Goal: Transaction & Acquisition: Obtain resource

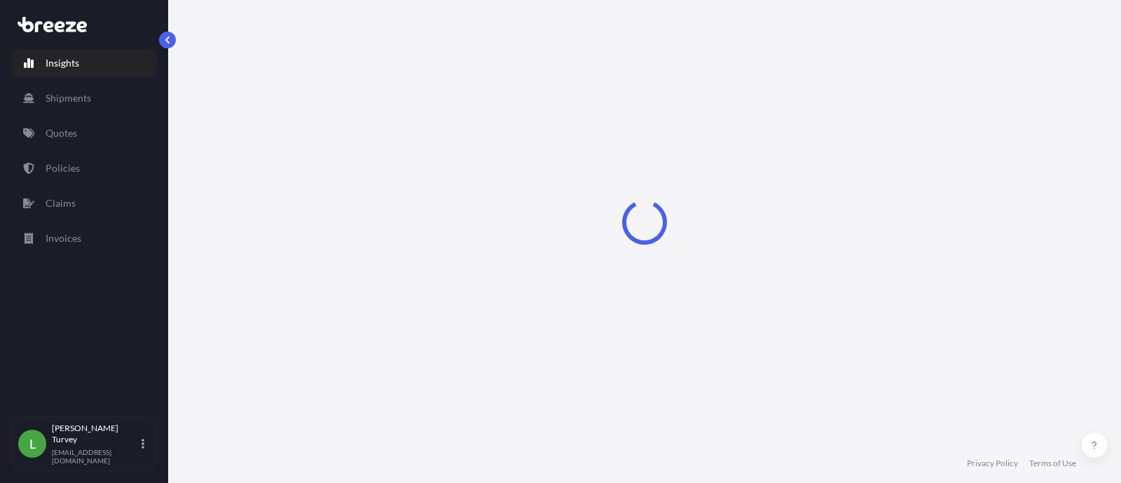
select select "2025"
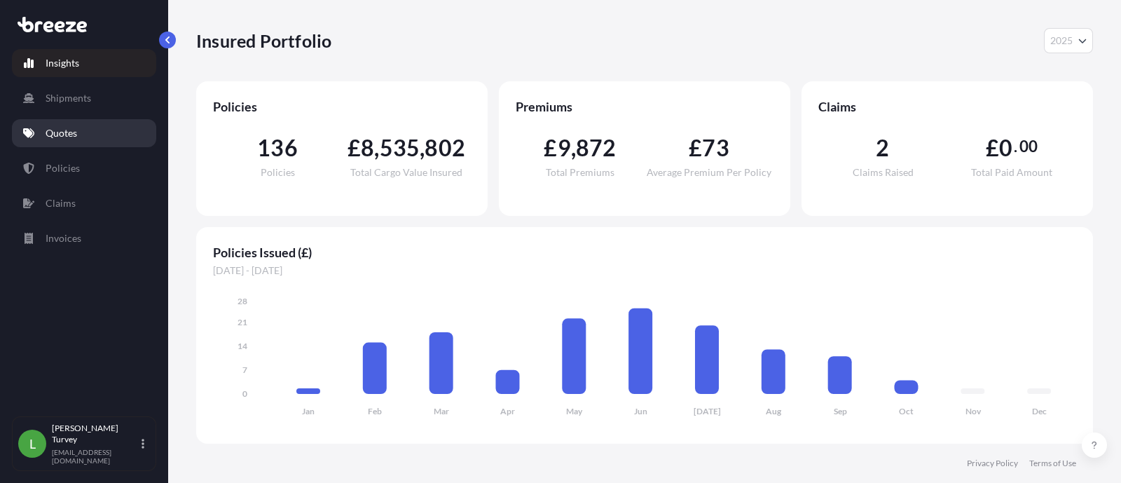
click at [81, 137] on link "Quotes" at bounding box center [84, 133] width 144 height 28
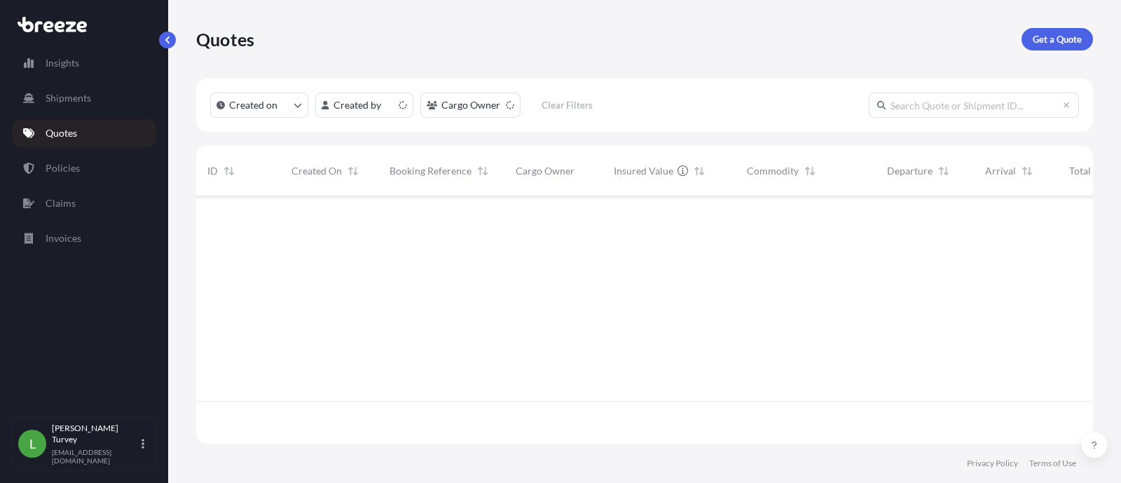
scroll to position [242, 883]
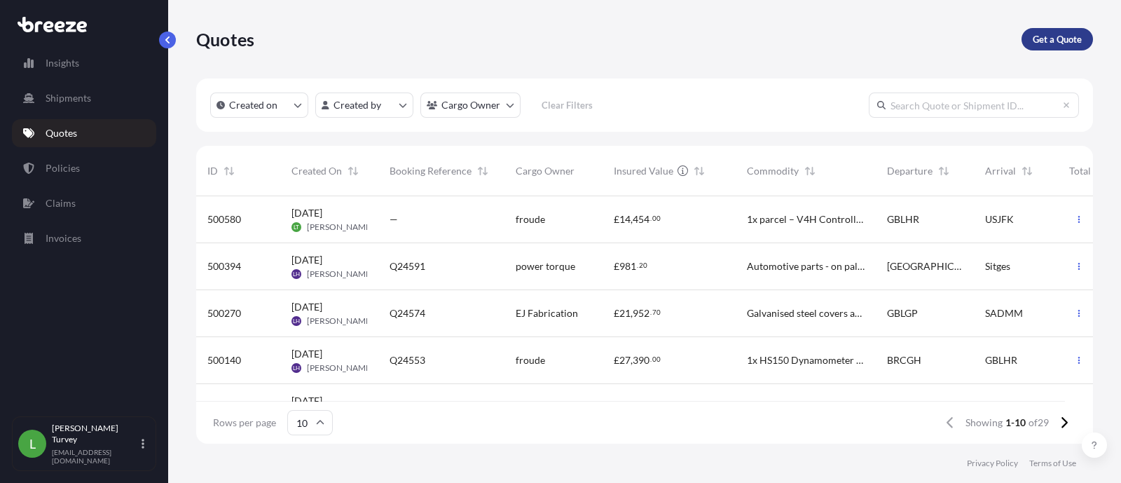
click at [1054, 30] on link "Get a Quote" at bounding box center [1056, 39] width 71 height 22
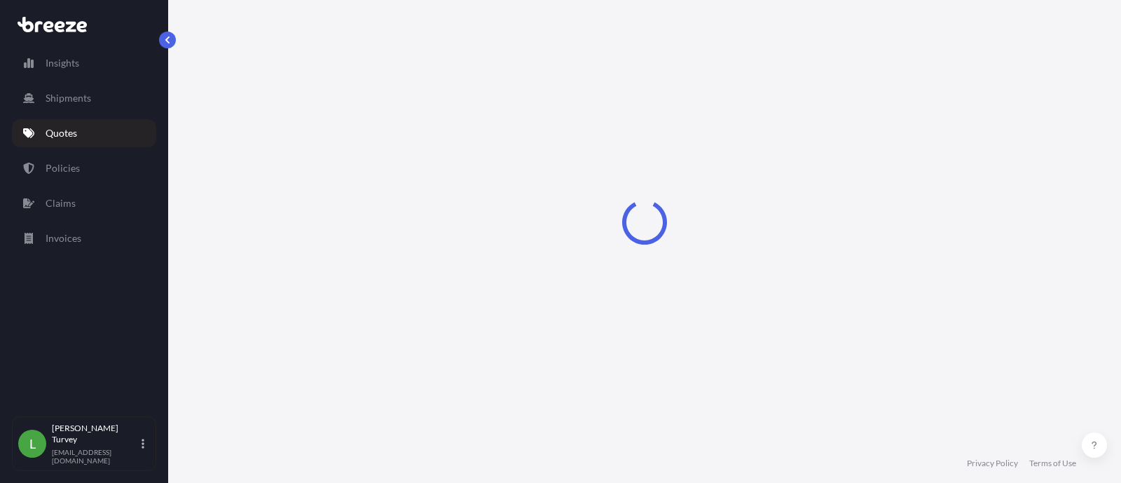
select select "Sea"
select select "1"
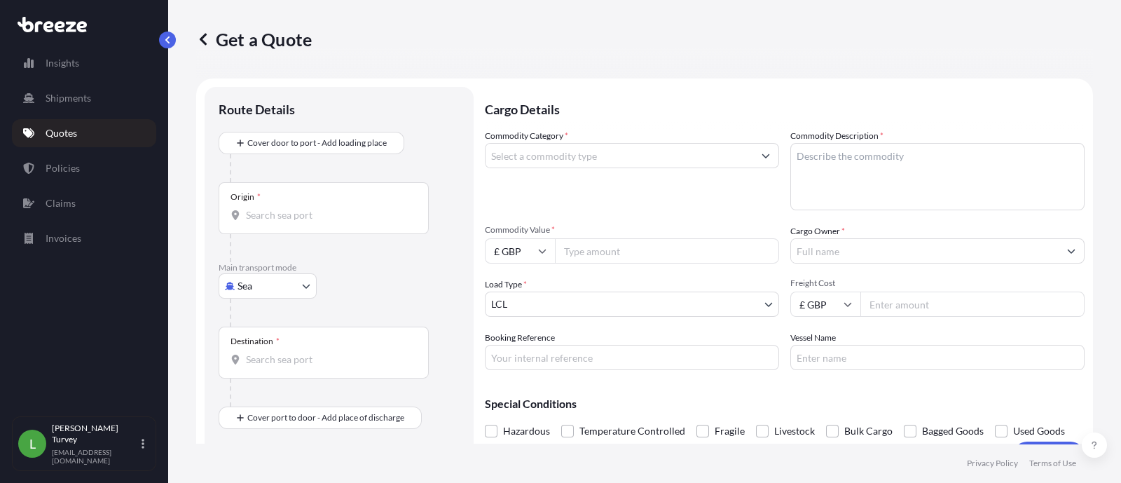
scroll to position [22, 0]
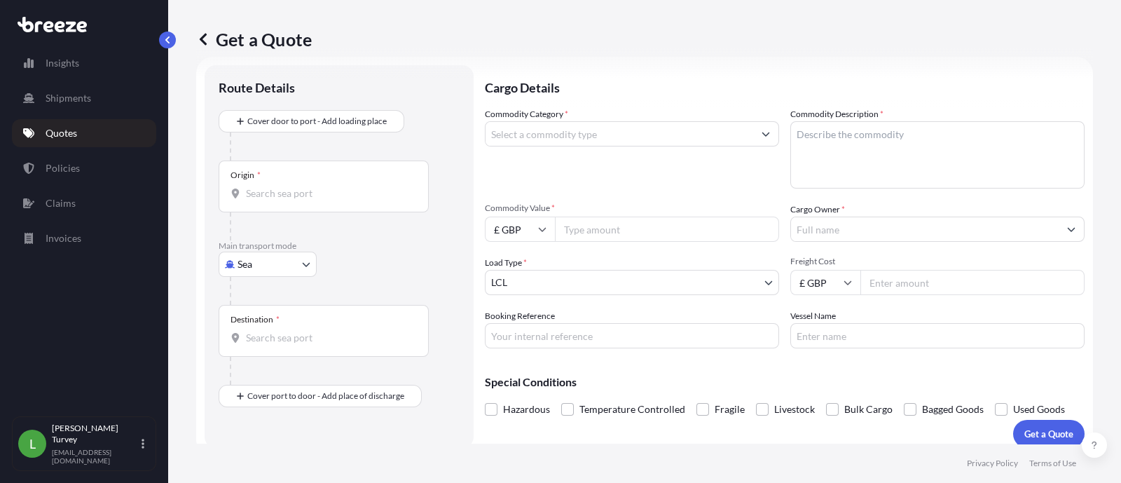
click at [684, 218] on input "Commodity Value *" at bounding box center [667, 228] width 224 height 25
paste input "21931.70"
type input "21931.70"
drag, startPoint x: 644, startPoint y: 225, endPoint x: 528, endPoint y: 240, distance: 117.2
click at [528, 240] on div "£ GBP 21931.70" at bounding box center [632, 228] width 294 height 25
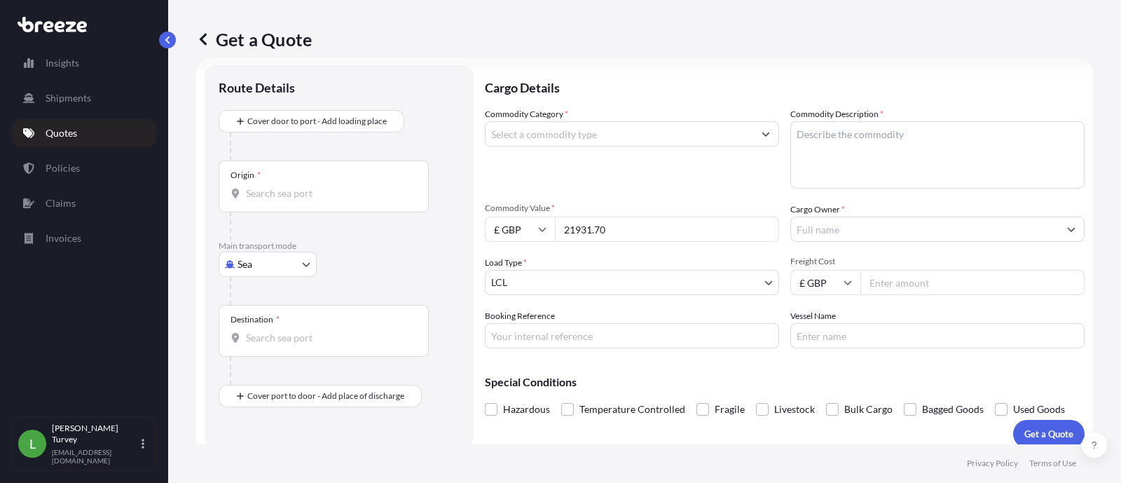
click at [853, 231] on input "Cargo Owner *" at bounding box center [925, 228] width 268 height 25
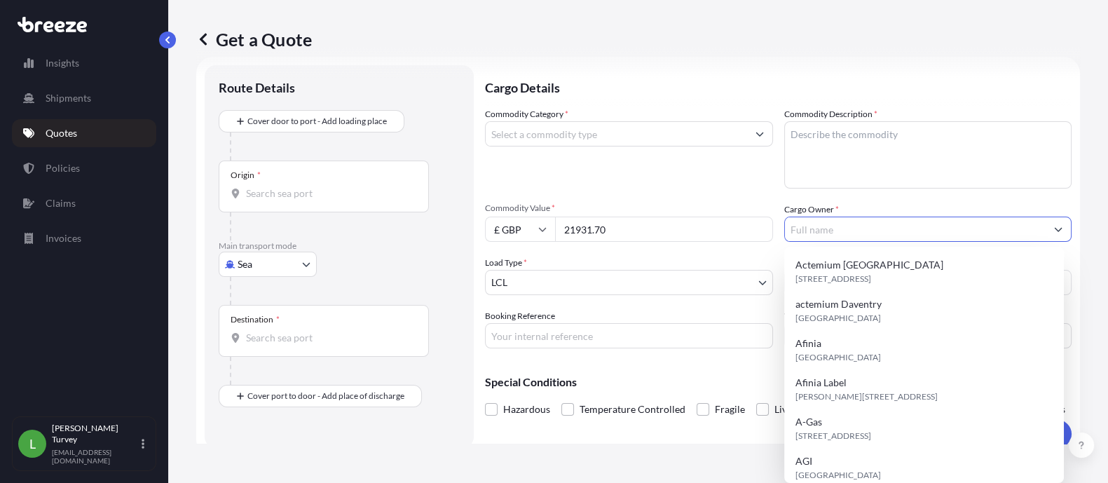
type input "2"
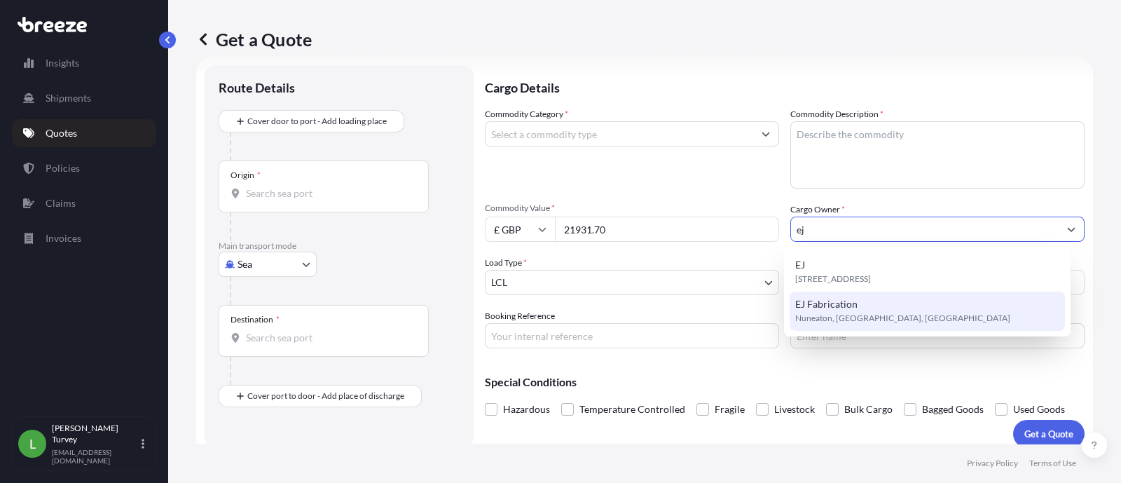
click at [865, 301] on div "EJ Fabrication Nuneaton, [GEOGRAPHIC_DATA], [GEOGRAPHIC_DATA]" at bounding box center [927, 310] width 275 height 39
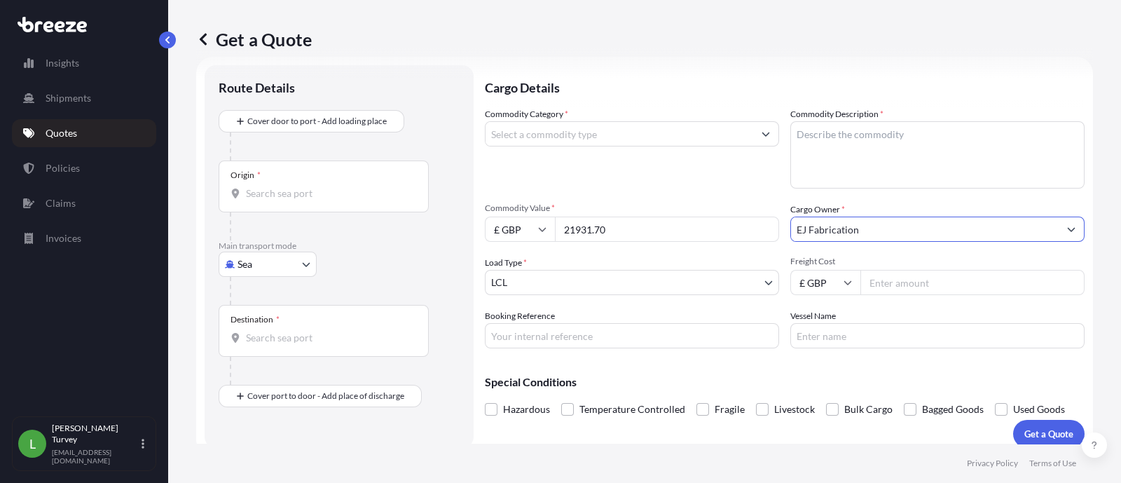
type input "EJ Fabrication"
click at [890, 280] on input "Freight Cost" at bounding box center [972, 282] width 224 height 25
type input "2470"
click at [624, 139] on input "Commodity Category *" at bounding box center [620, 133] width 268 height 25
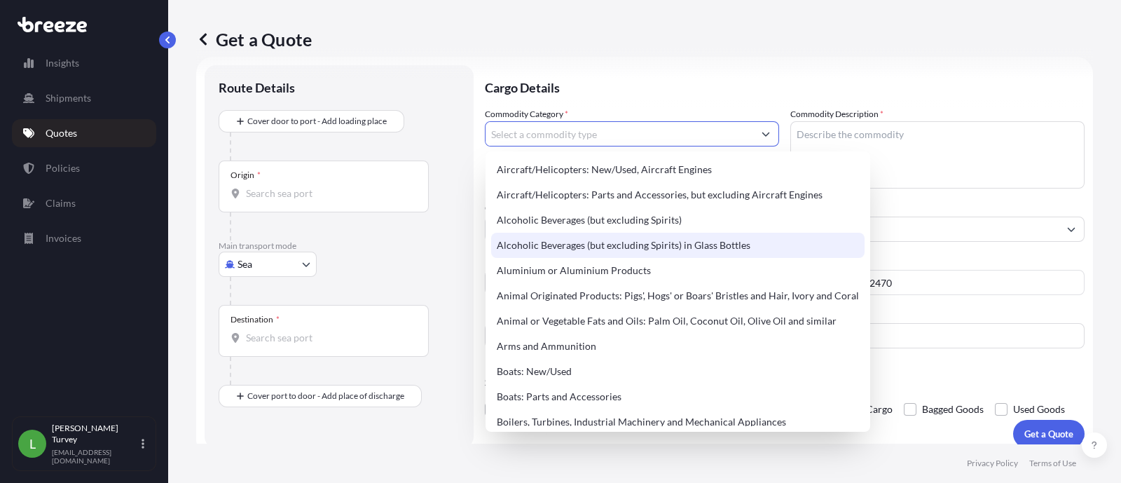
click at [347, 200] on div "Origin *" at bounding box center [324, 186] width 210 height 52
click at [347, 200] on input "Origin *" at bounding box center [328, 193] width 165 height 14
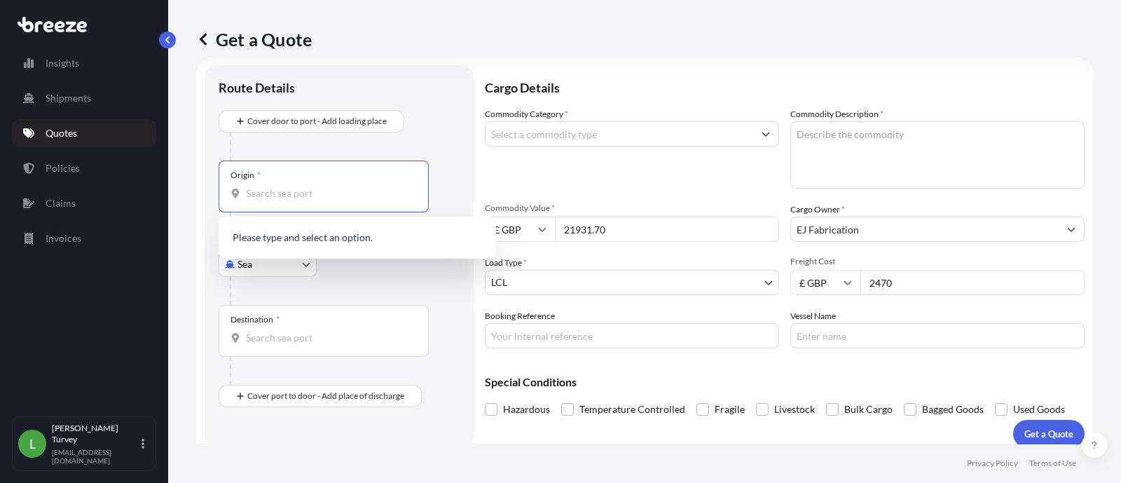
click at [330, 291] on div at bounding box center [345, 291] width 230 height 28
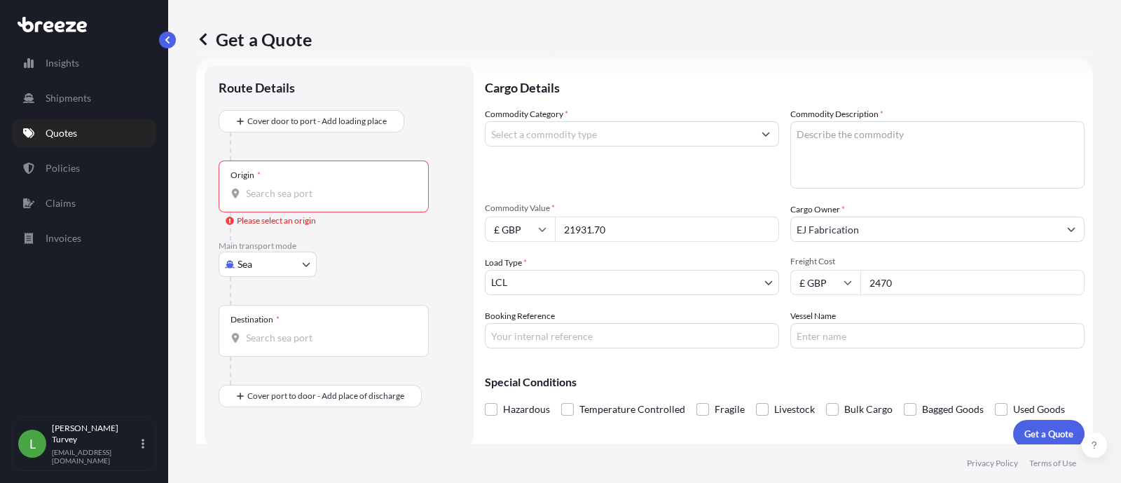
click at [286, 263] on body "140 options available. 0 options available. Insights Shipments Quotes Policies …" at bounding box center [560, 241] width 1121 height 483
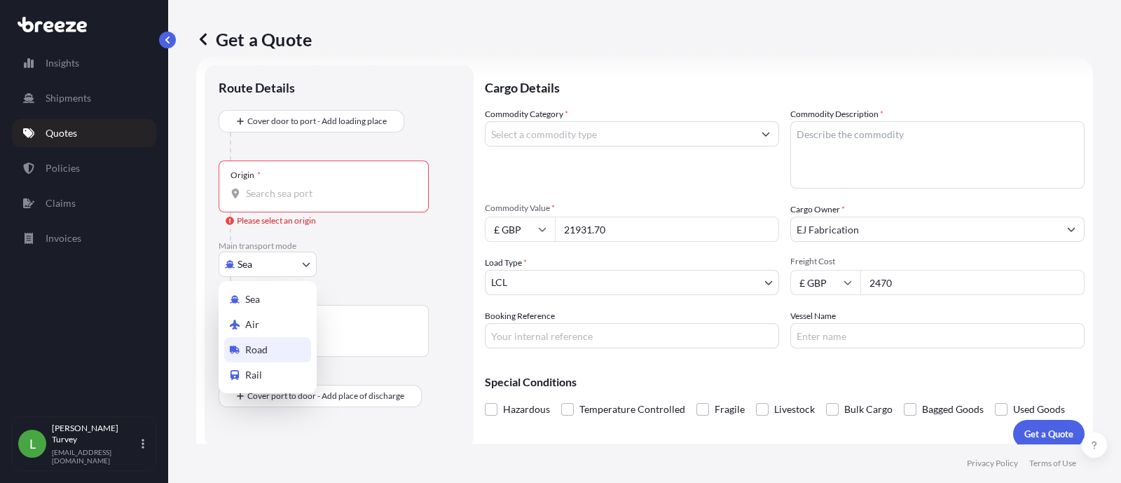
click at [263, 343] on span "Road" at bounding box center [256, 350] width 22 height 14
select select "Road"
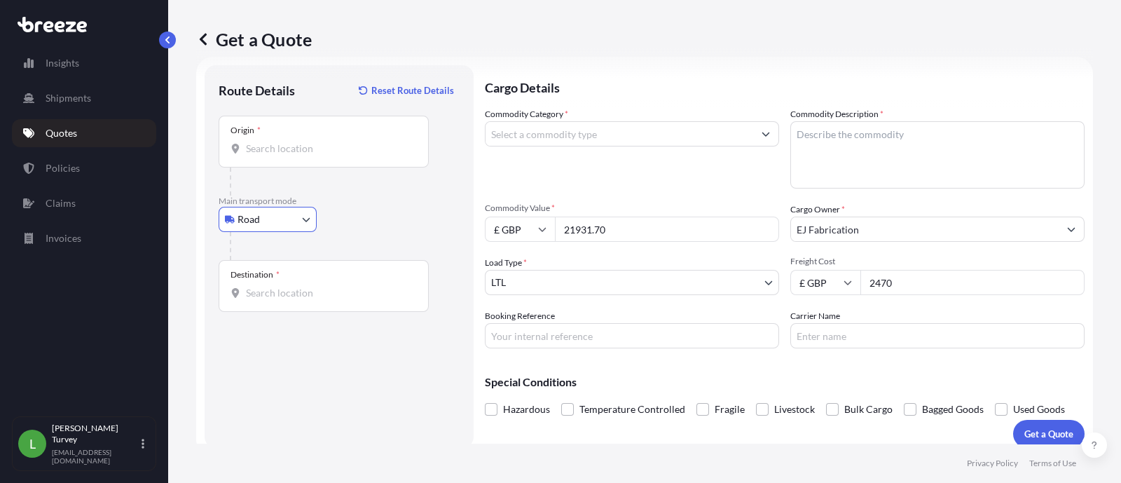
click at [270, 149] on input "Origin *" at bounding box center [328, 149] width 165 height 14
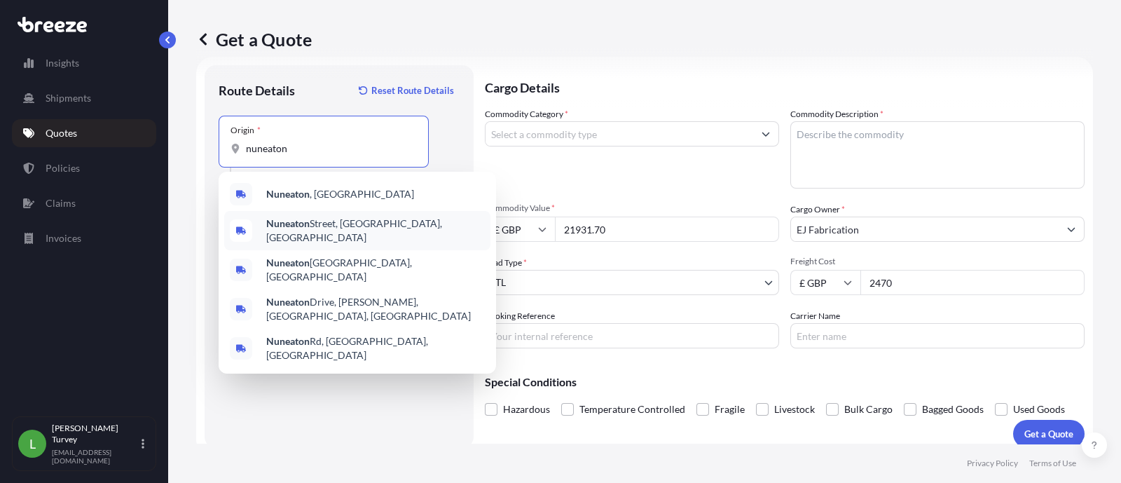
click at [312, 188] on span "Nuneaton , [GEOGRAPHIC_DATA]" at bounding box center [340, 194] width 148 height 14
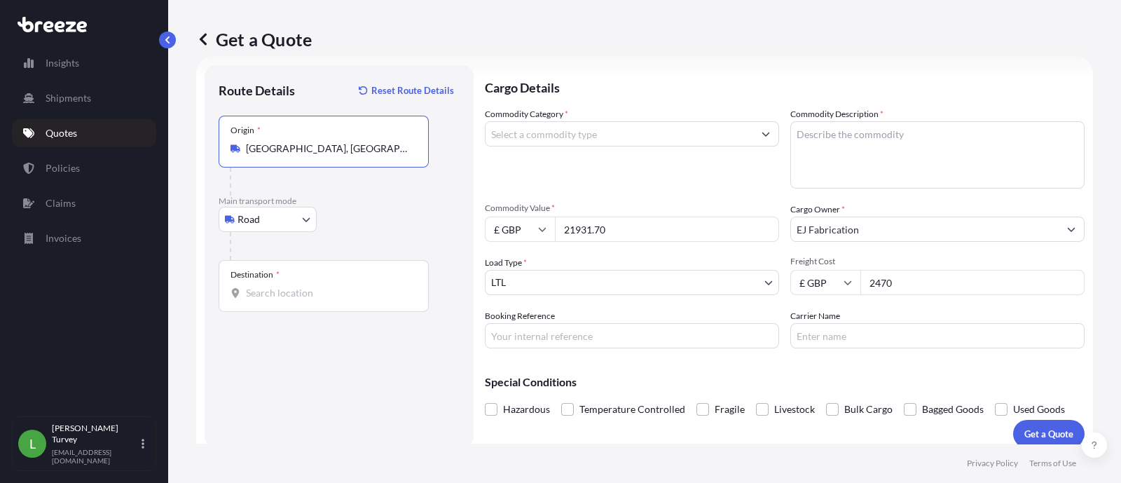
paste input "Central [GEOGRAPHIC_DATA]"
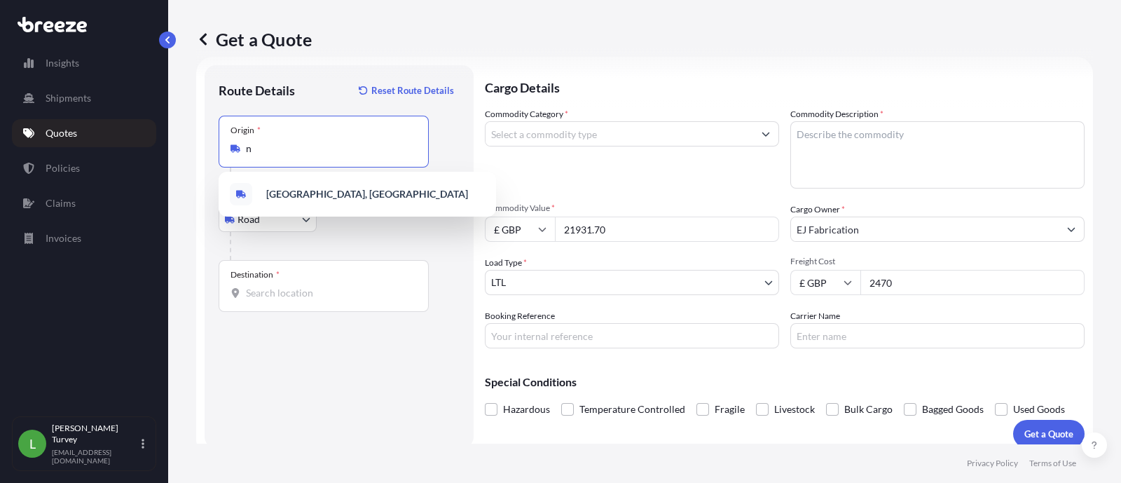
scroll to position [0, 0]
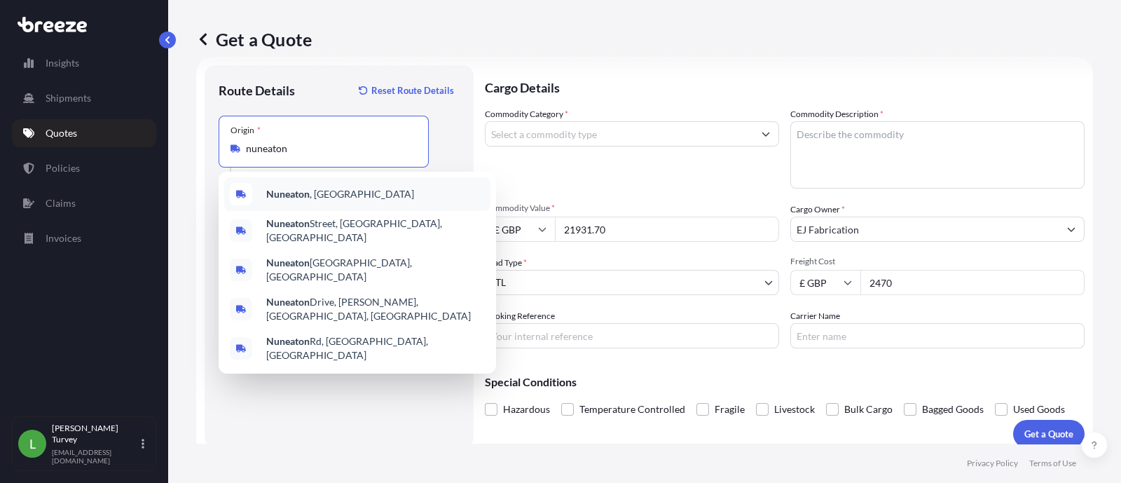
click at [321, 201] on div "Nuneaton , [GEOGRAPHIC_DATA]" at bounding box center [357, 194] width 266 height 34
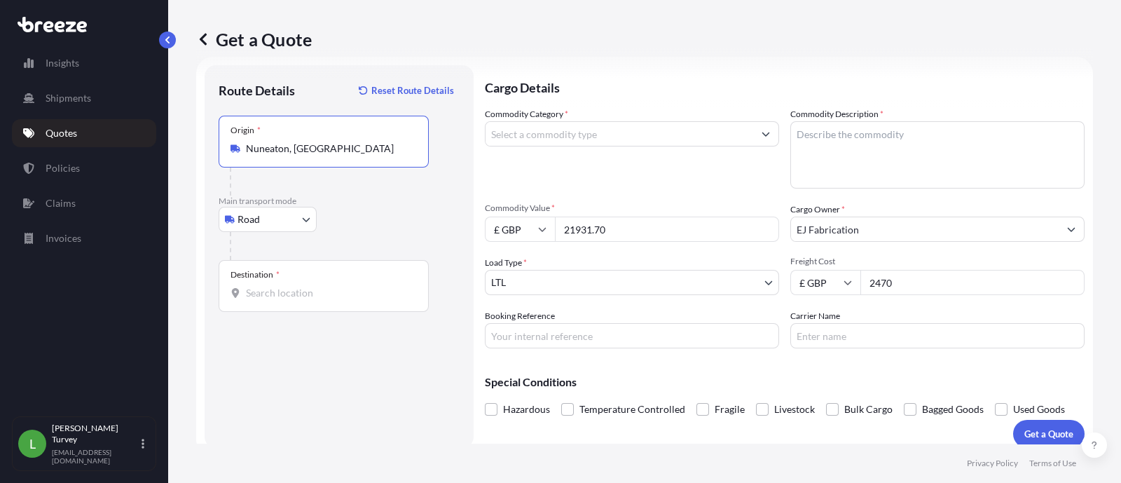
type input "Nuneaton, [GEOGRAPHIC_DATA]"
click at [307, 277] on div "Destination *" at bounding box center [324, 286] width 210 height 52
click at [307, 286] on input "Destination *" at bounding box center [328, 293] width 165 height 14
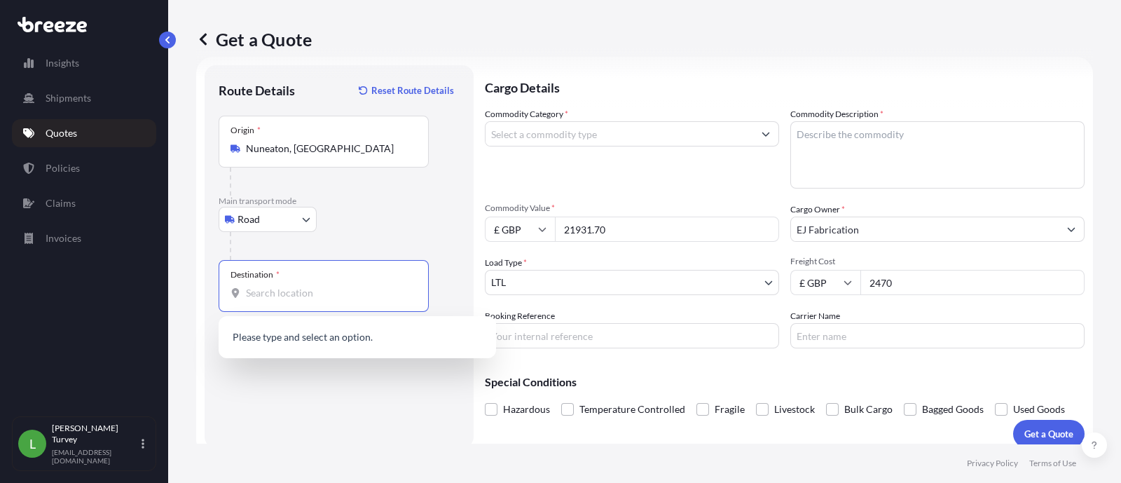
paste input "Central [GEOGRAPHIC_DATA]"
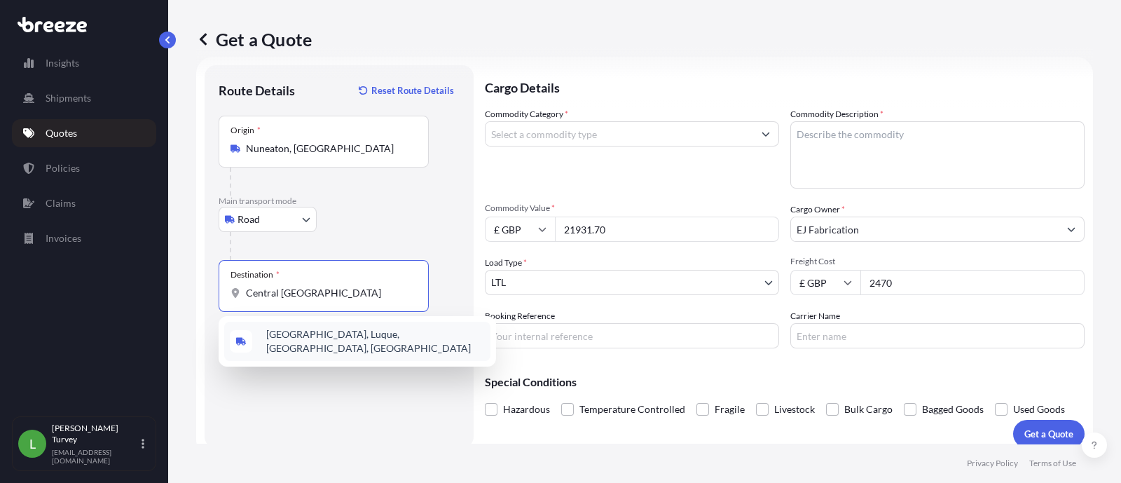
click at [310, 327] on div "[GEOGRAPHIC_DATA], Luque, [GEOGRAPHIC_DATA], [GEOGRAPHIC_DATA]" at bounding box center [357, 341] width 266 height 39
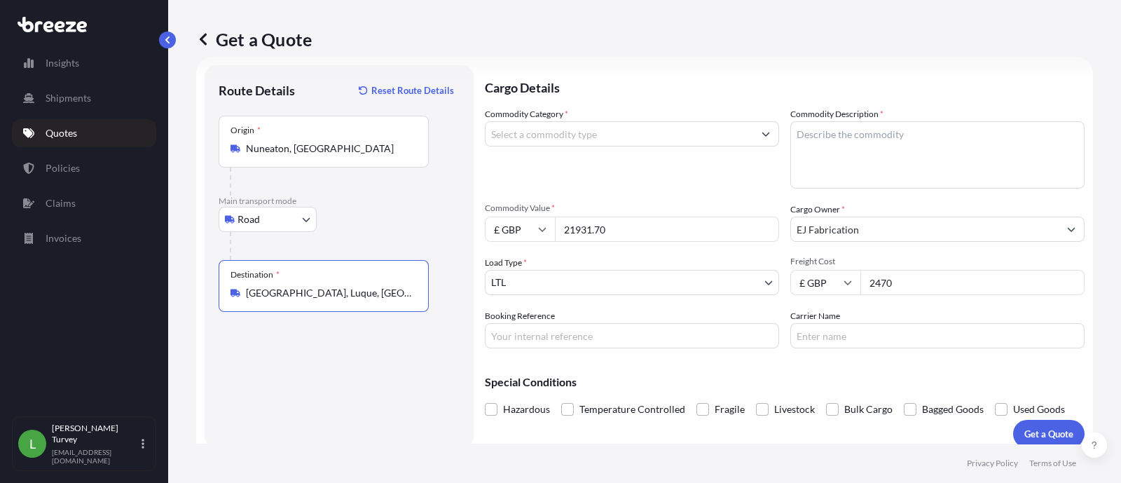
click at [343, 340] on div "Route Details Reset Route Details Place of loading Road Road Rail Origin * Nune…" at bounding box center [339, 256] width 241 height 355
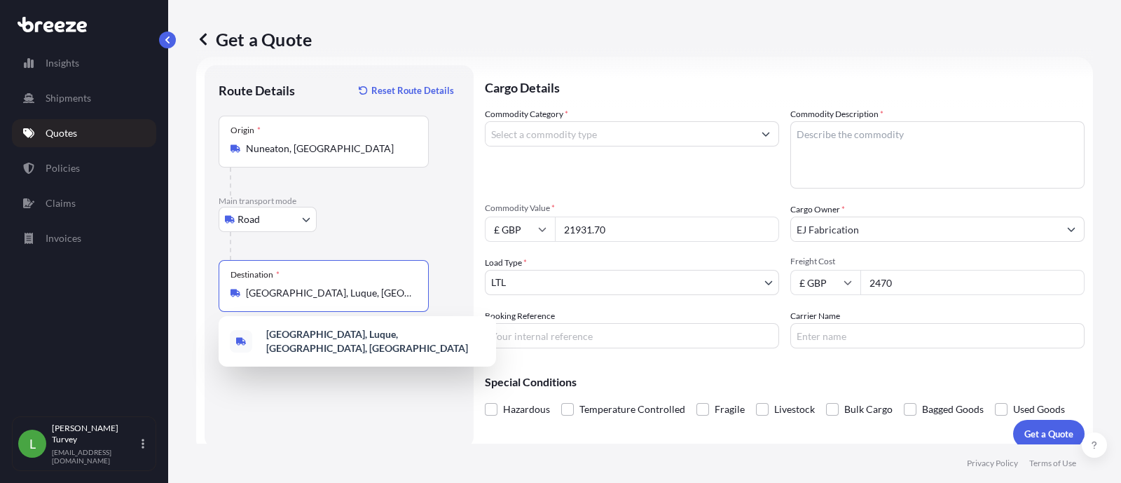
click at [393, 289] on input "[GEOGRAPHIC_DATA], Luque, [GEOGRAPHIC_DATA], [GEOGRAPHIC_DATA]" at bounding box center [328, 293] width 165 height 14
paste input "Central [GEOGRAPHIC_DATA]"
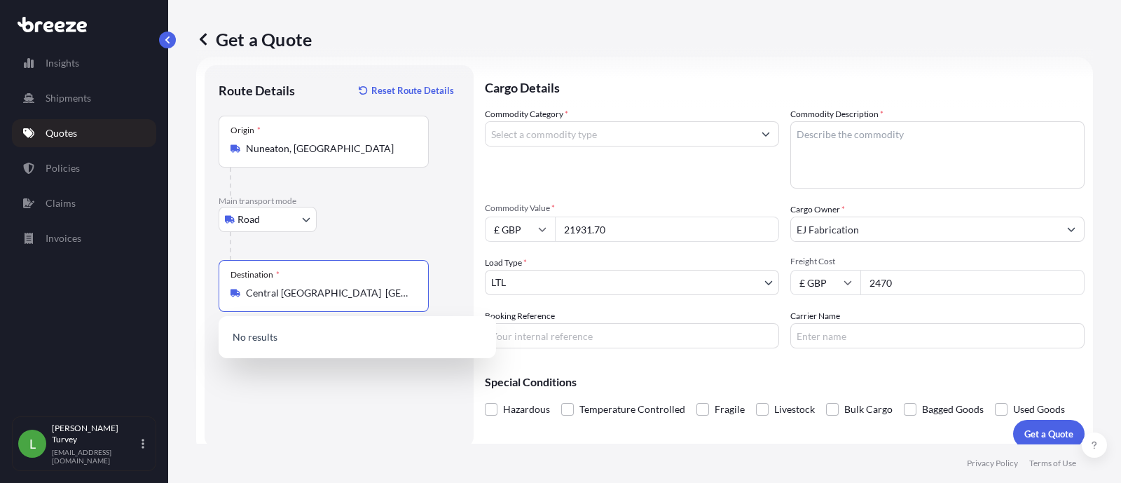
drag, startPoint x: 316, startPoint y: 292, endPoint x: 235, endPoint y: 282, distance: 81.9
click at [235, 282] on div "Destination * [GEOGRAPHIC_DATA] [GEOGRAPHIC_DATA]" at bounding box center [324, 286] width 210 height 52
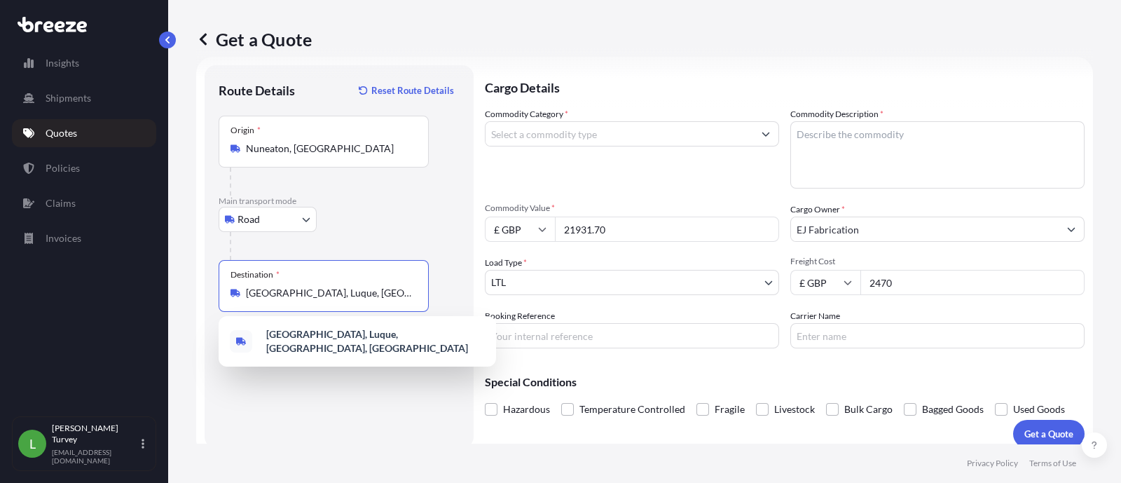
paste input "Destination"
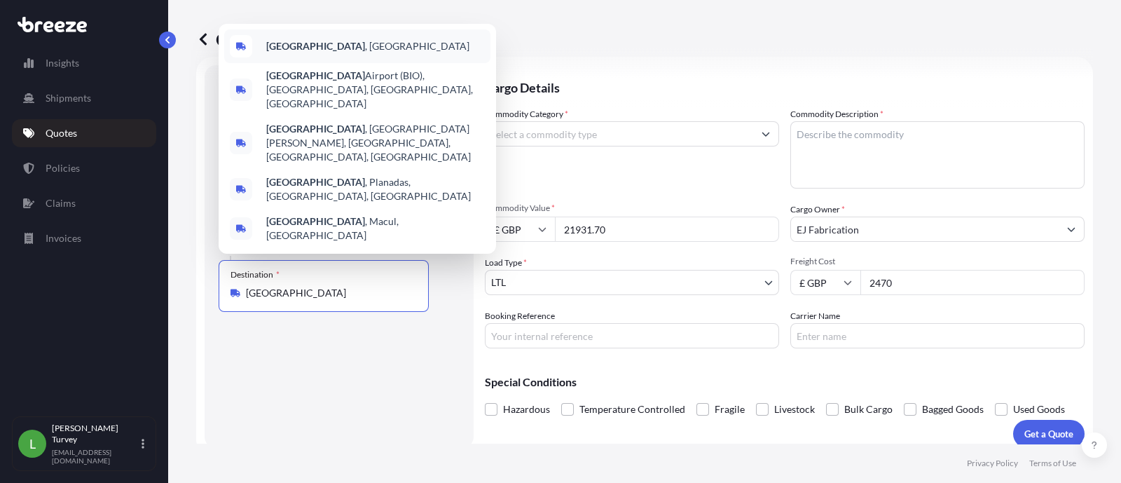
click at [354, 63] on div "[GEOGRAPHIC_DATA] , [GEOGRAPHIC_DATA]" at bounding box center [357, 46] width 266 height 34
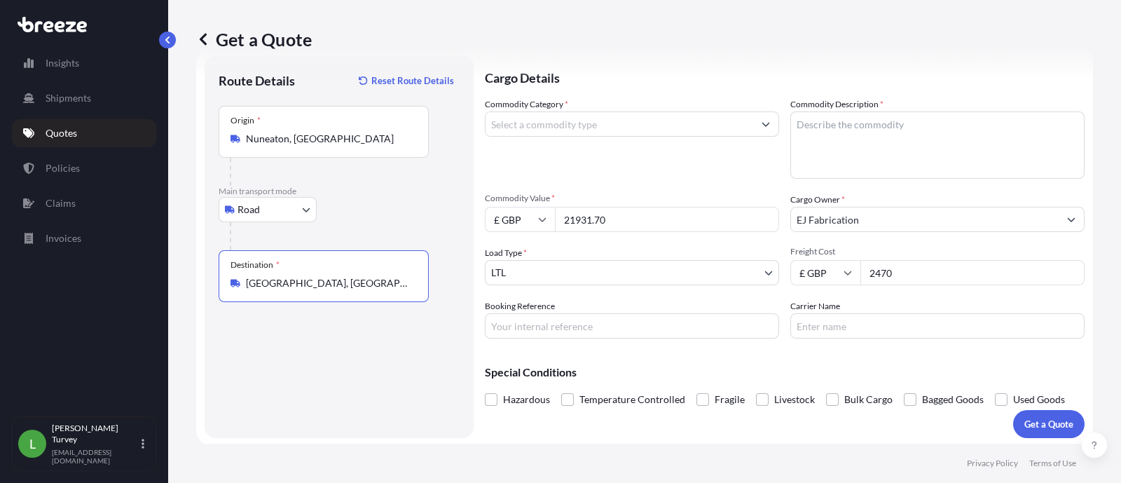
scroll to position [34, 0]
type input "[GEOGRAPHIC_DATA], [GEOGRAPHIC_DATA]"
click at [1039, 411] on button "Get a Quote" at bounding box center [1048, 422] width 71 height 28
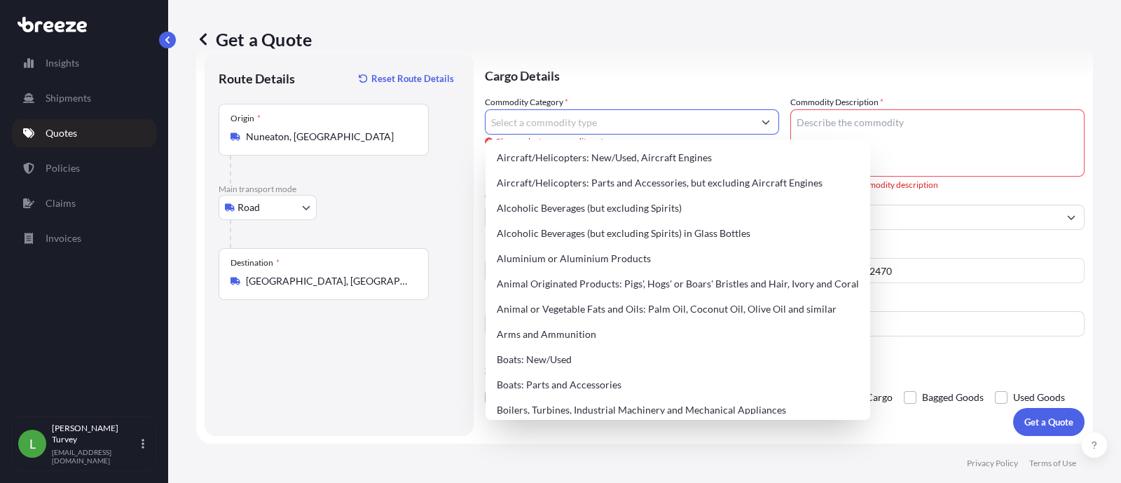
click at [637, 124] on input "Commodity Category *" at bounding box center [620, 121] width 268 height 25
drag, startPoint x: 567, startPoint y: 123, endPoint x: 575, endPoint y: 121, distance: 8.5
click at [567, 123] on input "Commodity Category *" at bounding box center [620, 121] width 268 height 25
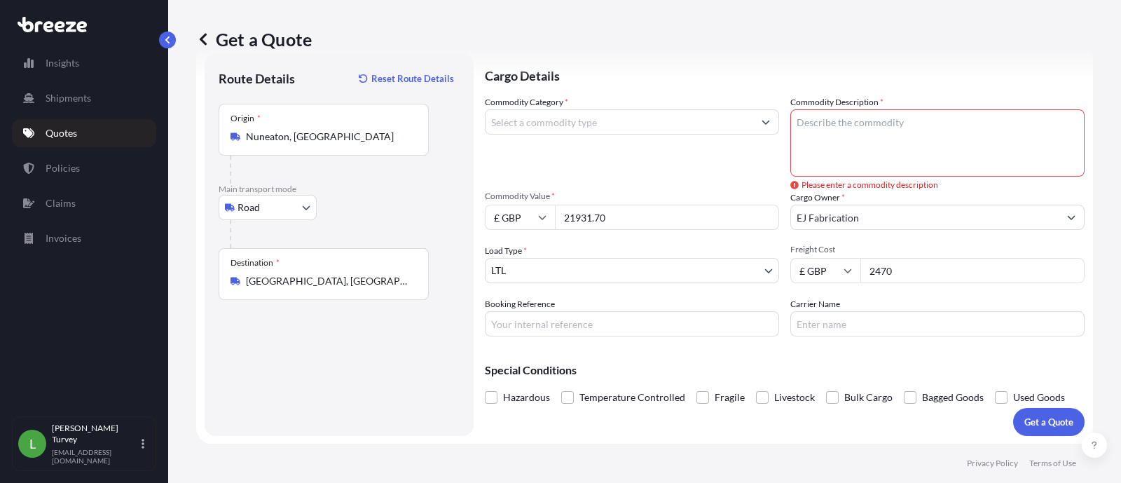
drag, startPoint x: 666, startPoint y: 52, endPoint x: 715, endPoint y: 99, distance: 68.9
click at [666, 53] on div "Get a Quote" at bounding box center [644, 39] width 897 height 78
click at [953, 157] on textarea "Commodity Description *" at bounding box center [937, 142] width 294 height 67
paste textarea "Drainage channel"
type textarea "Drainage channel"
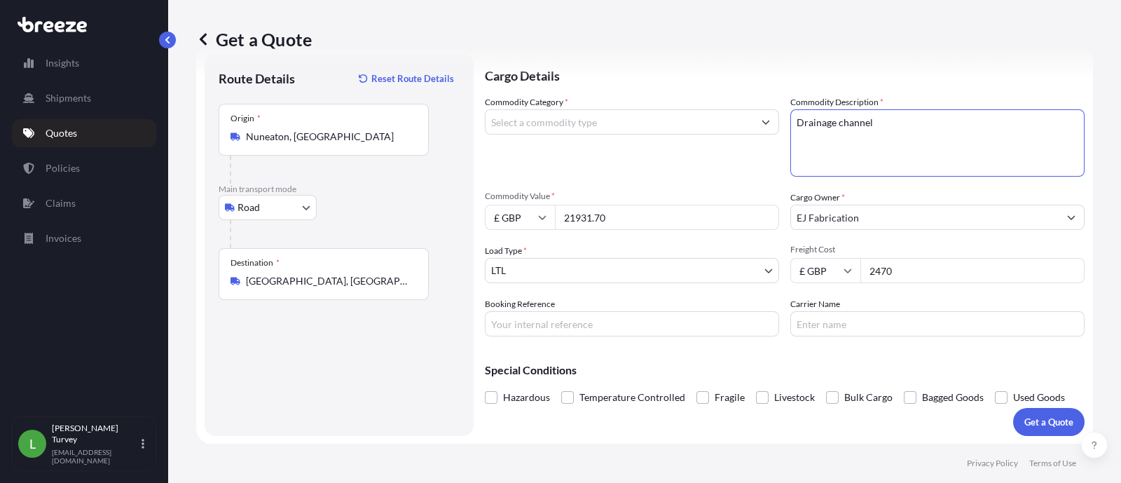
click at [567, 131] on input "Commodity Category *" at bounding box center [620, 121] width 268 height 25
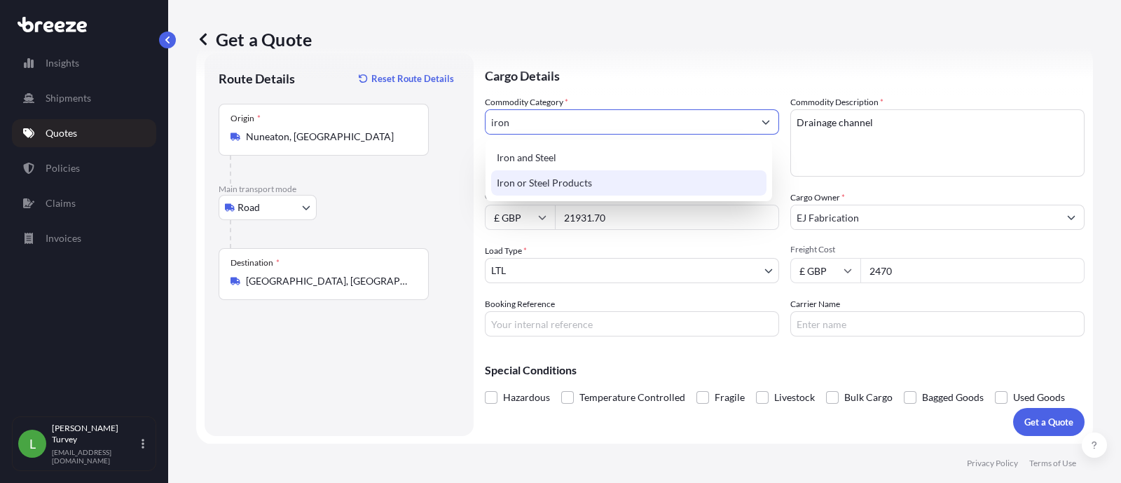
click at [553, 180] on div "Iron or Steel Products" at bounding box center [628, 182] width 275 height 25
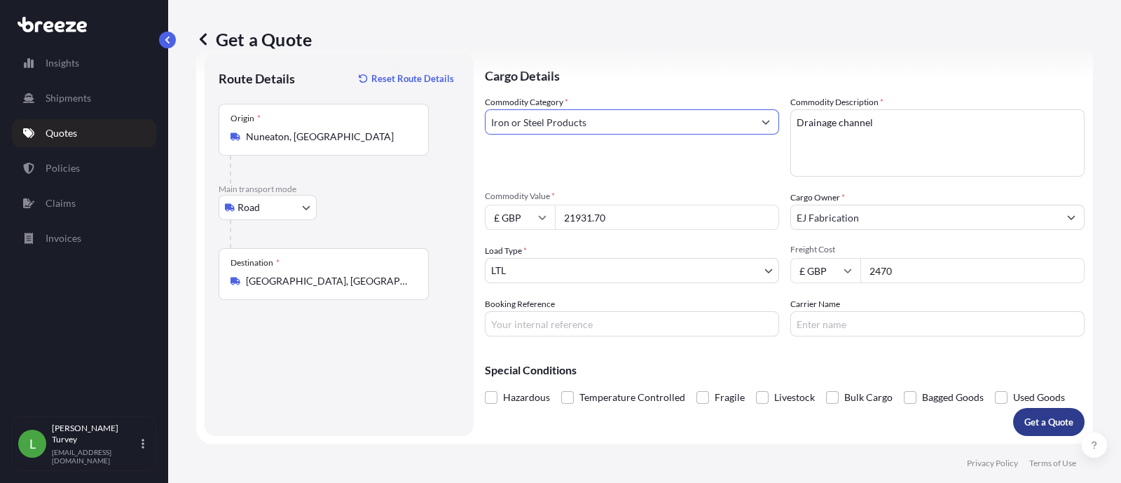
type input "Iron or Steel Products"
click at [1035, 420] on p "Get a Quote" at bounding box center [1048, 422] width 49 height 14
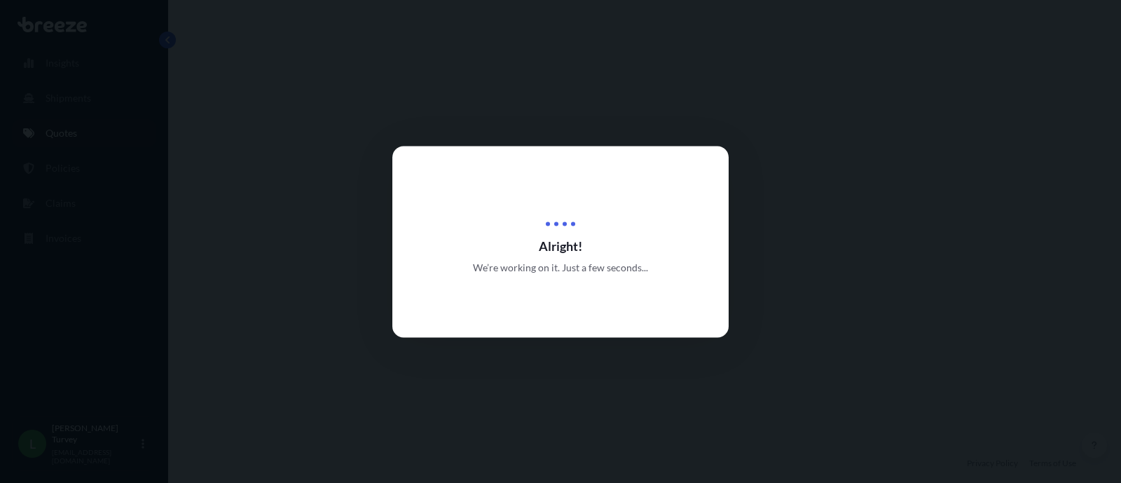
select select "Road"
select select "1"
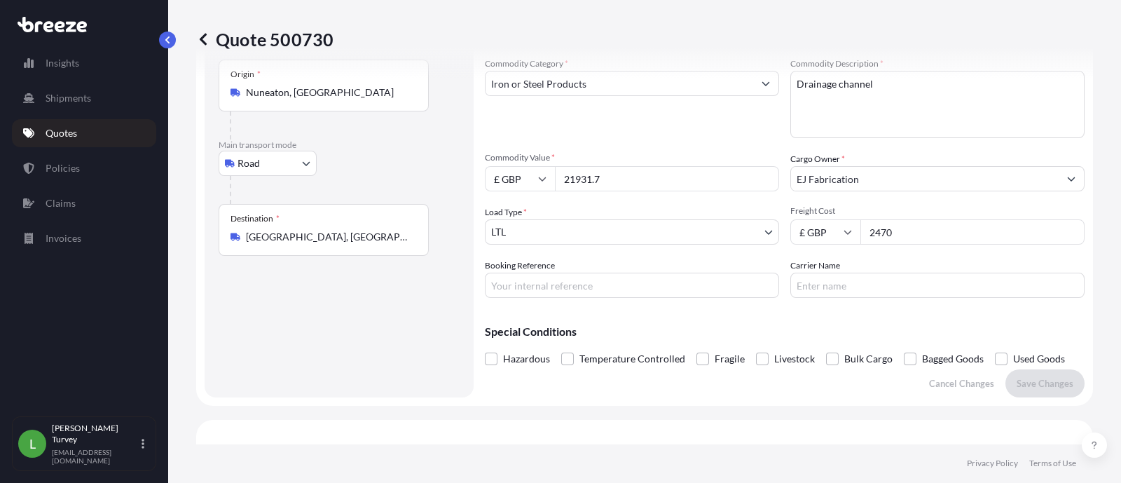
scroll to position [71, 0]
